Goal: Find specific page/section: Find specific page/section

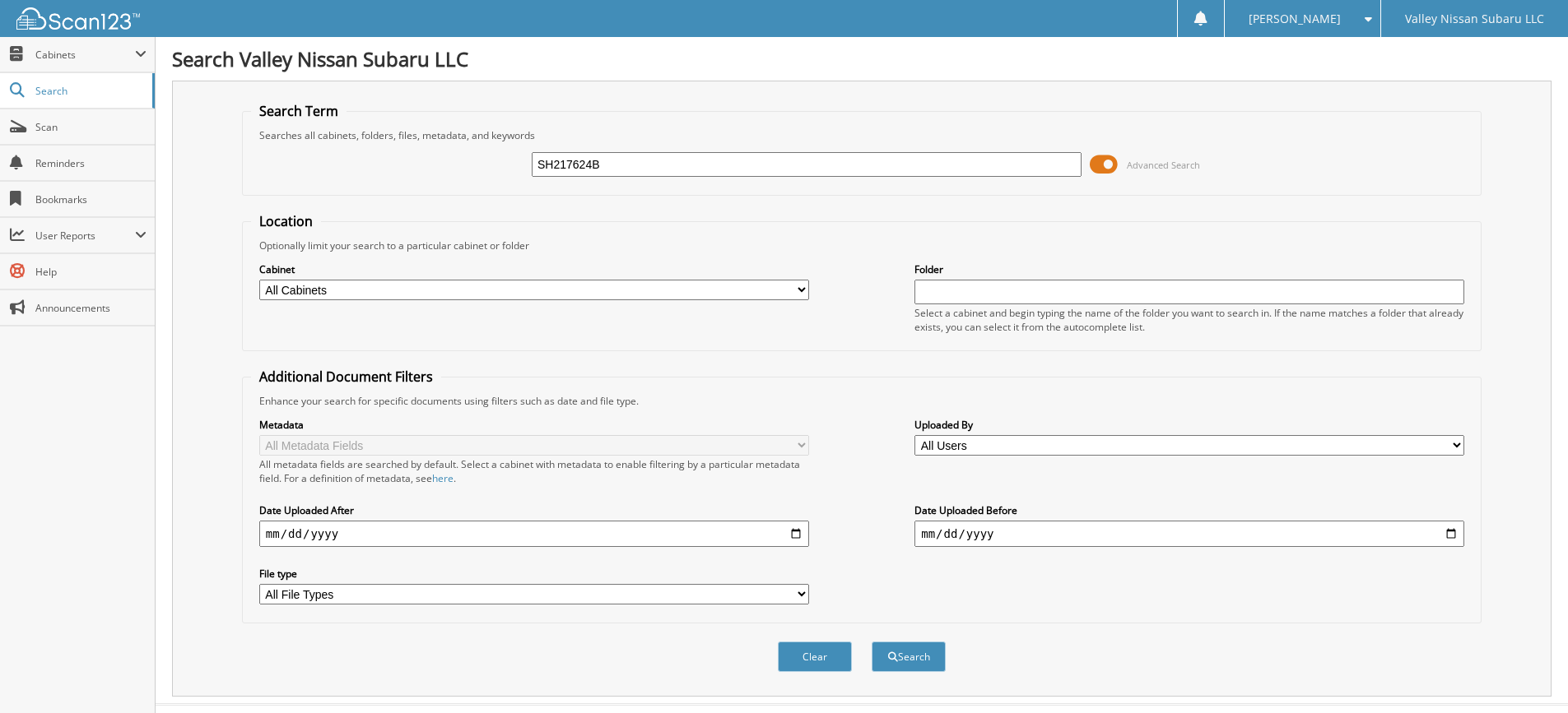
type input "SH217624B"
click at [872, 642] on button "Search" at bounding box center [909, 656] width 74 height 30
click at [911, 660] on button "Search" at bounding box center [909, 656] width 74 height 30
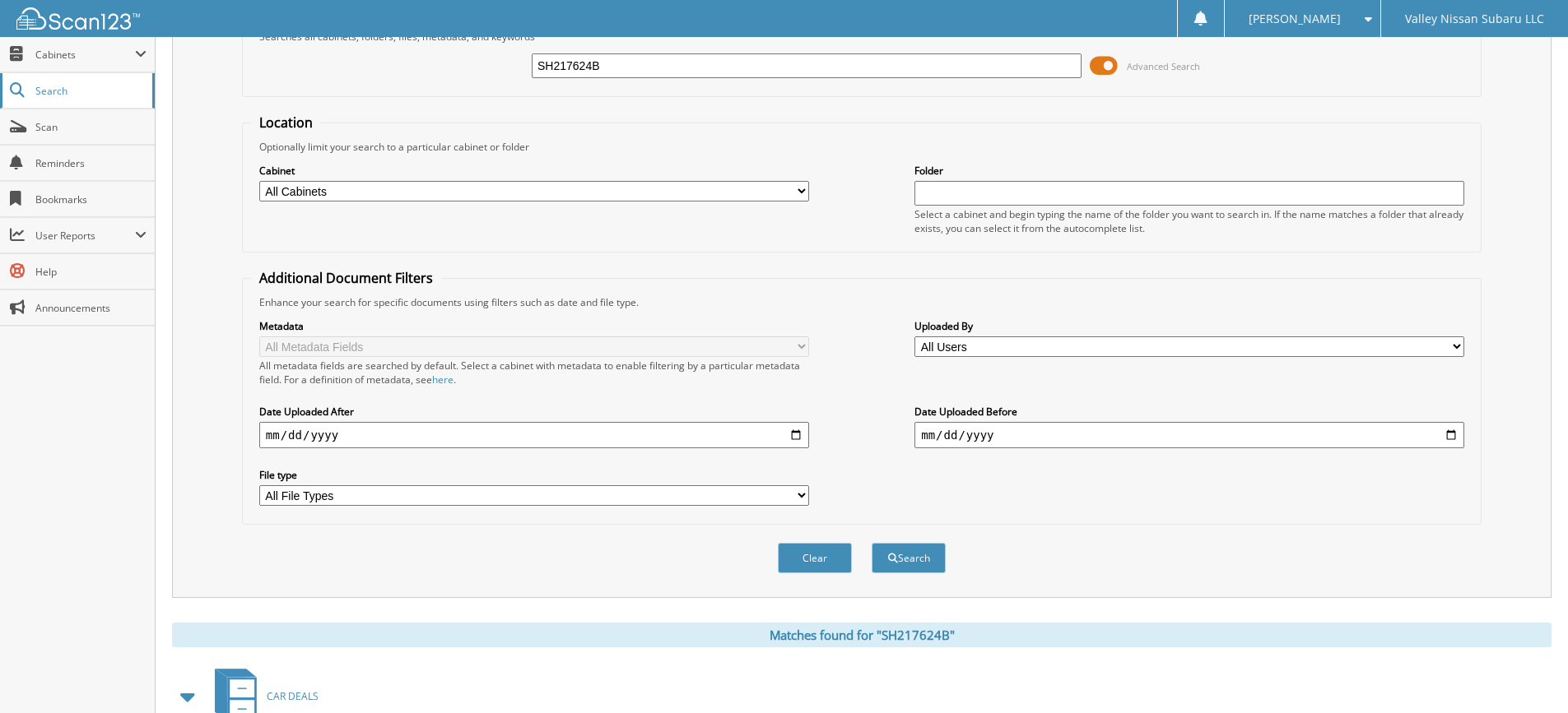
scroll to position [247, 0]
